Goal: Task Accomplishment & Management: Manage account settings

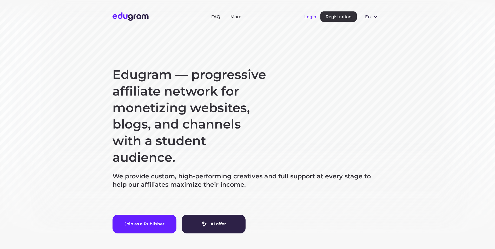
click at [308, 15] on button "Login" at bounding box center [310, 16] width 12 height 5
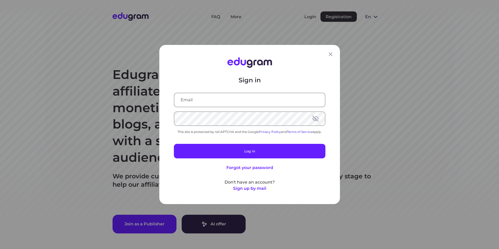
type input "lineharo@yandex.ru"
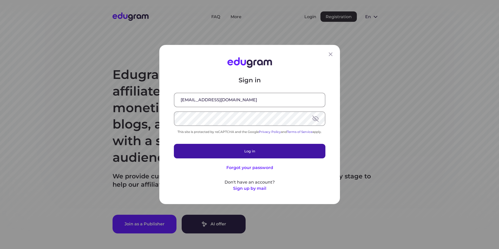
click at [238, 150] on button "Log in" at bounding box center [249, 151] width 151 height 15
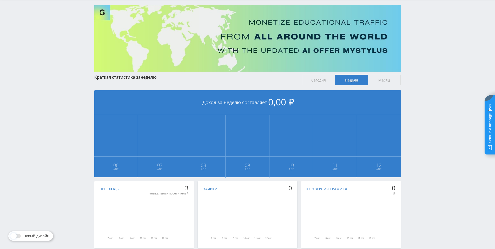
scroll to position [59, 0]
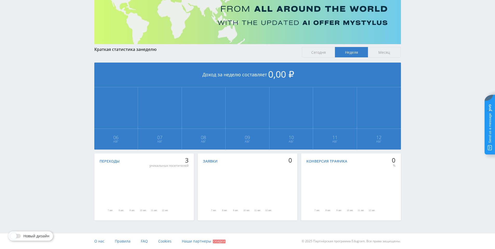
click at [156, 192] on icon "Диаграмма." at bounding box center [134, 192] width 66 height 32
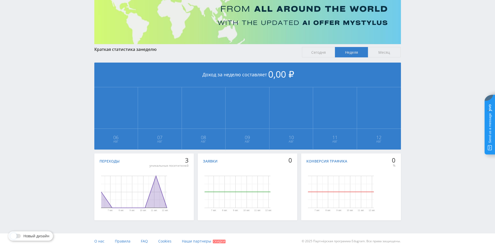
click at [154, 188] on icon "Диаграмма." at bounding box center [134, 192] width 66 height 32
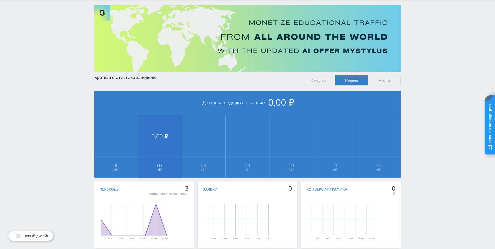
scroll to position [0, 0]
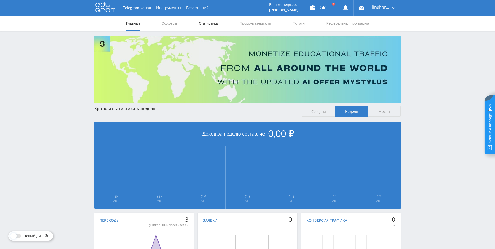
click at [205, 22] on link "Статистика" at bounding box center [208, 24] width 20 height 16
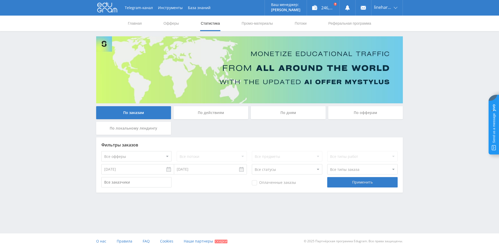
click at [225, 109] on div "По действиям" at bounding box center [210, 112] width 75 height 13
click at [0, 0] on input "По действиям" at bounding box center [0, 0] width 0 height 0
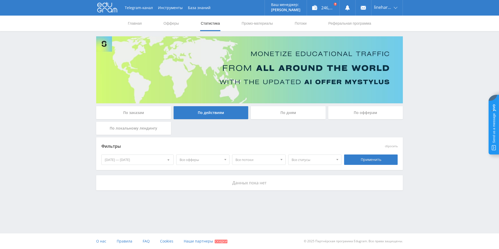
click at [283, 114] on div "По дням" at bounding box center [288, 112] width 75 height 13
click at [0, 0] on input "По дням" at bounding box center [0, 0] width 0 height 0
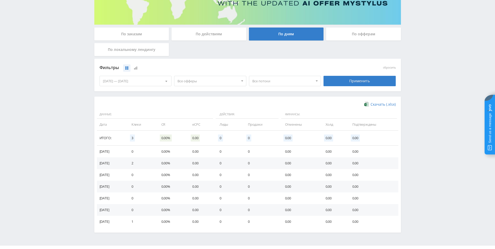
scroll to position [60, 0]
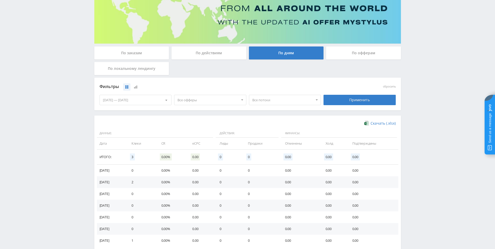
click at [367, 54] on div "По офферам" at bounding box center [363, 52] width 75 height 13
click at [0, 0] on input "По офферам" at bounding box center [0, 0] width 0 height 0
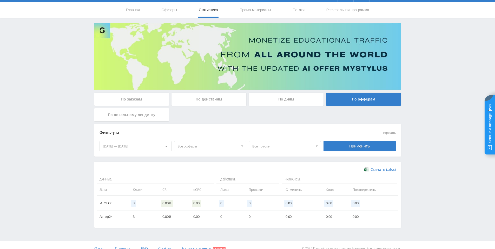
scroll to position [21, 0]
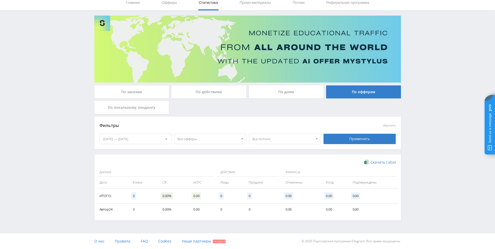
click at [151, 108] on div "По локальному лендингу" at bounding box center [131, 107] width 75 height 13
click at [0, 0] on input "По локальному лендингу" at bounding box center [0, 0] width 0 height 0
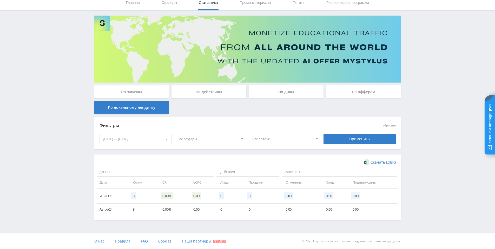
scroll to position [0, 0]
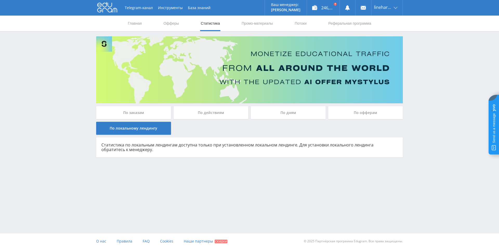
click at [356, 98] on img at bounding box center [249, 69] width 306 height 67
click at [356, 115] on div "По офферам" at bounding box center [365, 112] width 75 height 13
click at [0, 0] on input "По офферам" at bounding box center [0, 0] width 0 height 0
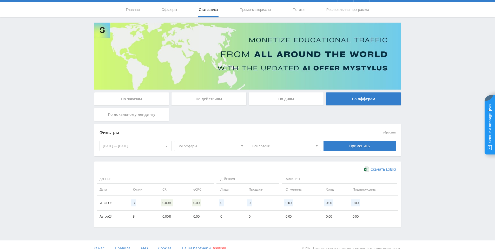
scroll to position [21, 0]
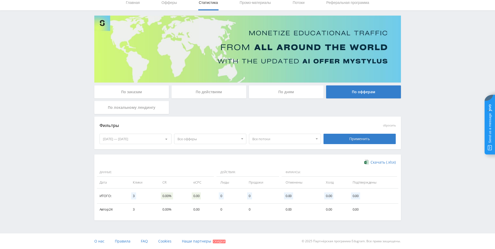
click at [152, 140] on div "[DATE] — [DATE]" at bounding box center [136, 139] width 72 height 10
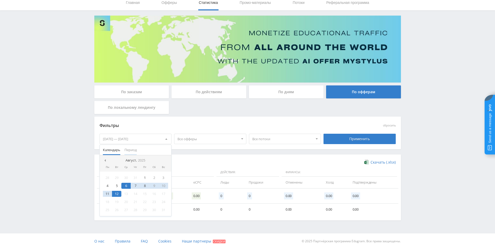
click at [133, 149] on span "Период" at bounding box center [130, 150] width 12 height 10
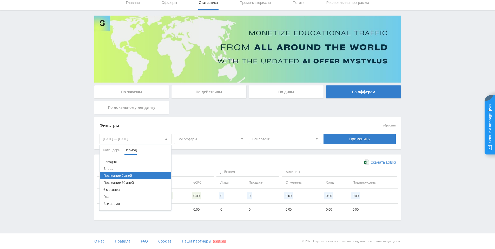
click at [127, 184] on button "Последние 30 дней" at bounding box center [136, 182] width 72 height 7
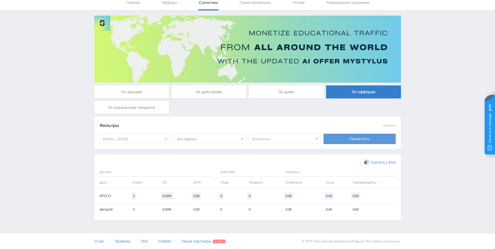
click at [355, 141] on div "Применить" at bounding box center [359, 139] width 72 height 10
